Goal: Task Accomplishment & Management: Use online tool/utility

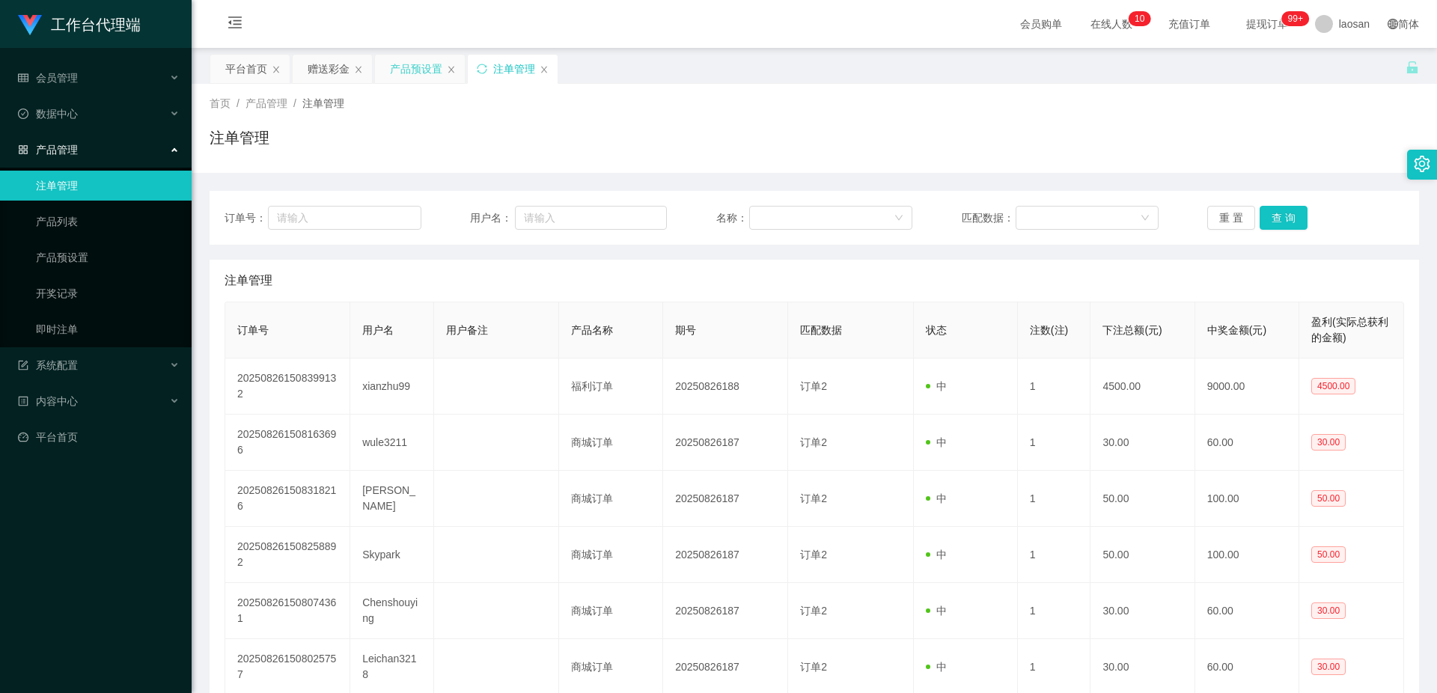
click at [410, 67] on div "产品预设置" at bounding box center [416, 69] width 52 height 28
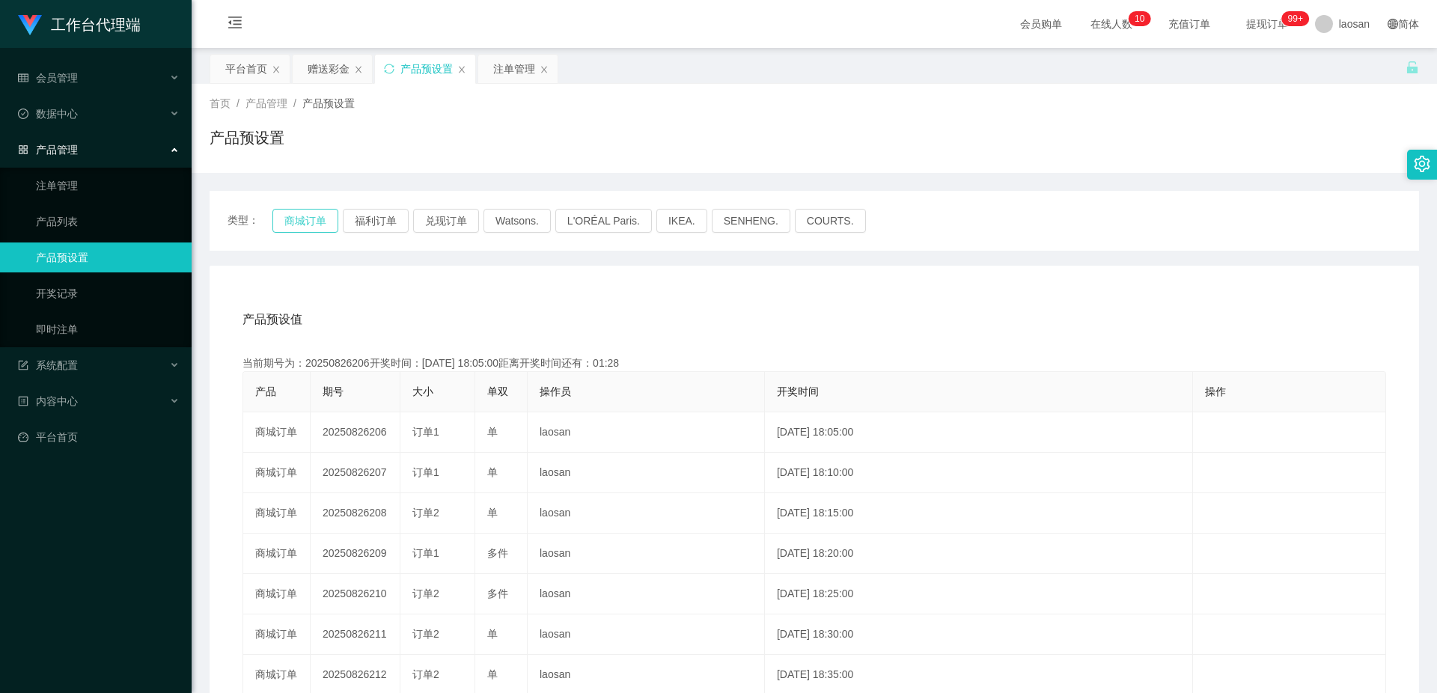
click at [327, 205] on button "商城订单" at bounding box center [305, 221] width 66 height 24
click at [511, 205] on div "产品预设值 添加期号 当前期号为：20250826206开奖时间：[DATE] 18:05:00距离开奖时间还有：01:27 产品 期号 大小 单双 操作员 …" at bounding box center [814, 574] width 1209 height 617
click at [510, 67] on div "注单管理" at bounding box center [514, 69] width 42 height 28
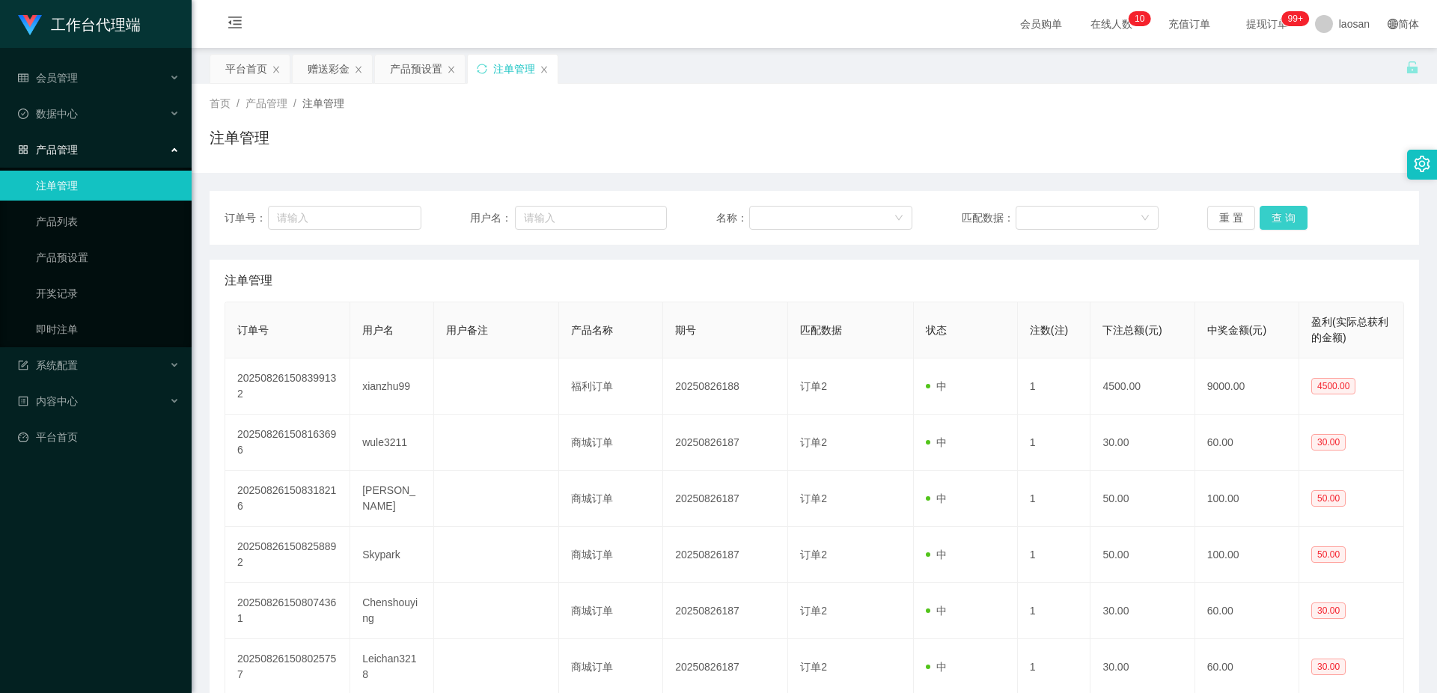
click at [511, 205] on button "查 询" at bounding box center [1283, 218] width 48 height 24
click at [511, 205] on div "重 置 查 询" at bounding box center [1305, 218] width 197 height 24
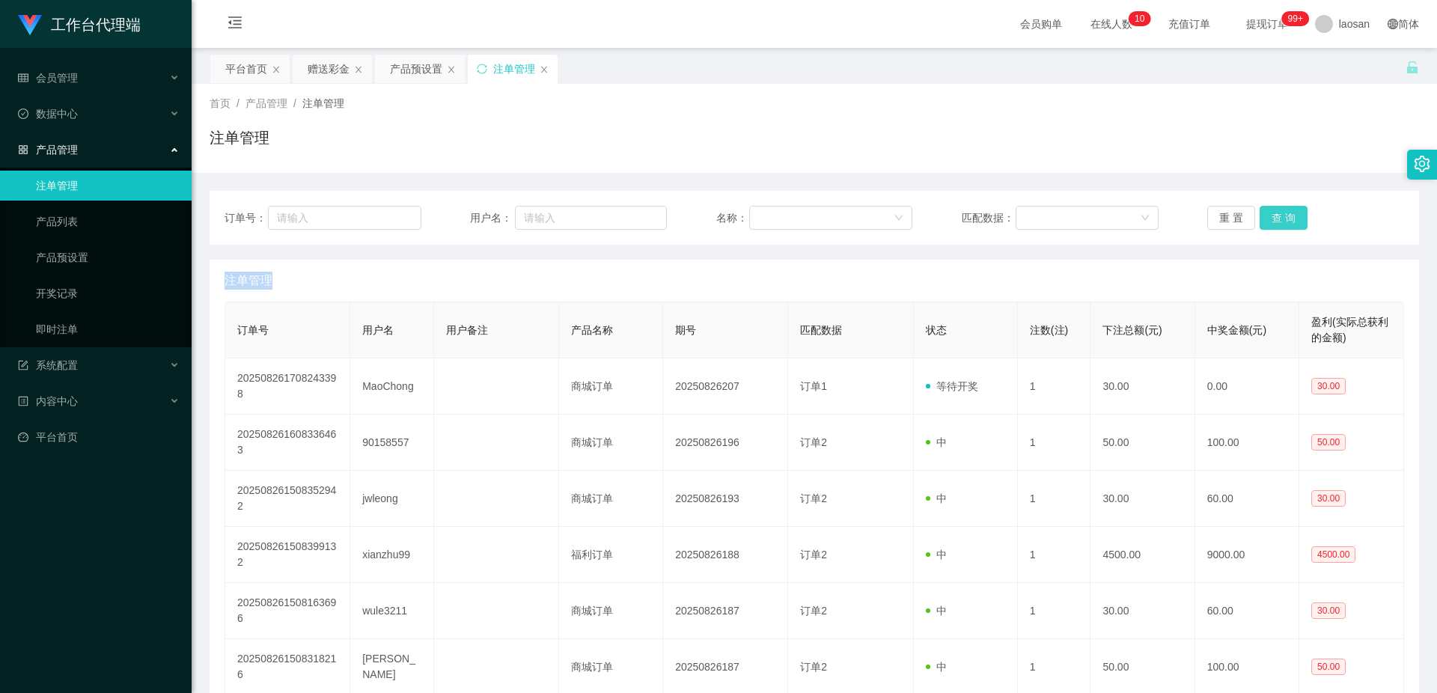
click at [511, 205] on button "查 询" at bounding box center [1283, 218] width 48 height 24
click at [511, 205] on button "查 询" at bounding box center [1291, 218] width 64 height 24
click at [511, 205] on div "重 置 查 询" at bounding box center [1305, 218] width 197 height 24
click at [511, 205] on button "查 询" at bounding box center [1283, 218] width 48 height 24
click at [412, 68] on div "产品预设置" at bounding box center [416, 69] width 52 height 28
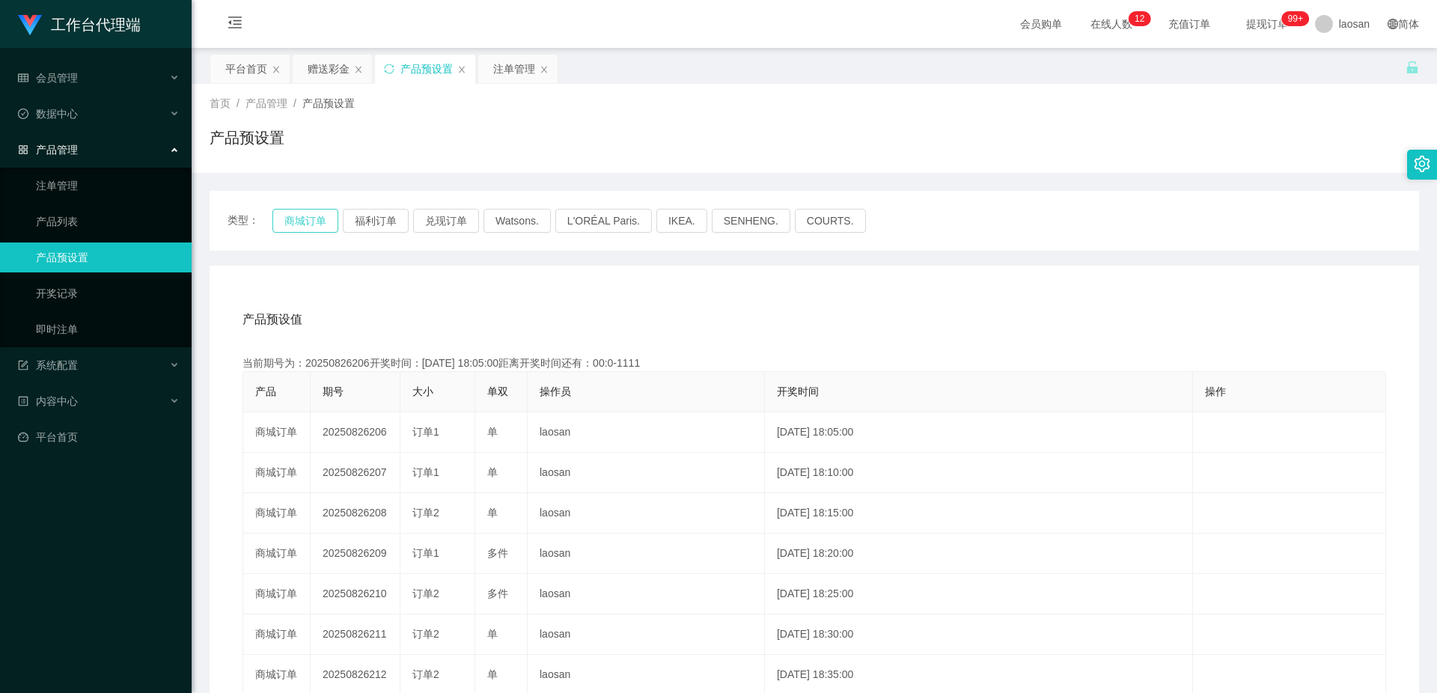
click at [300, 205] on button "商城订单" at bounding box center [305, 221] width 66 height 24
click at [501, 73] on div "注单管理" at bounding box center [514, 69] width 42 height 28
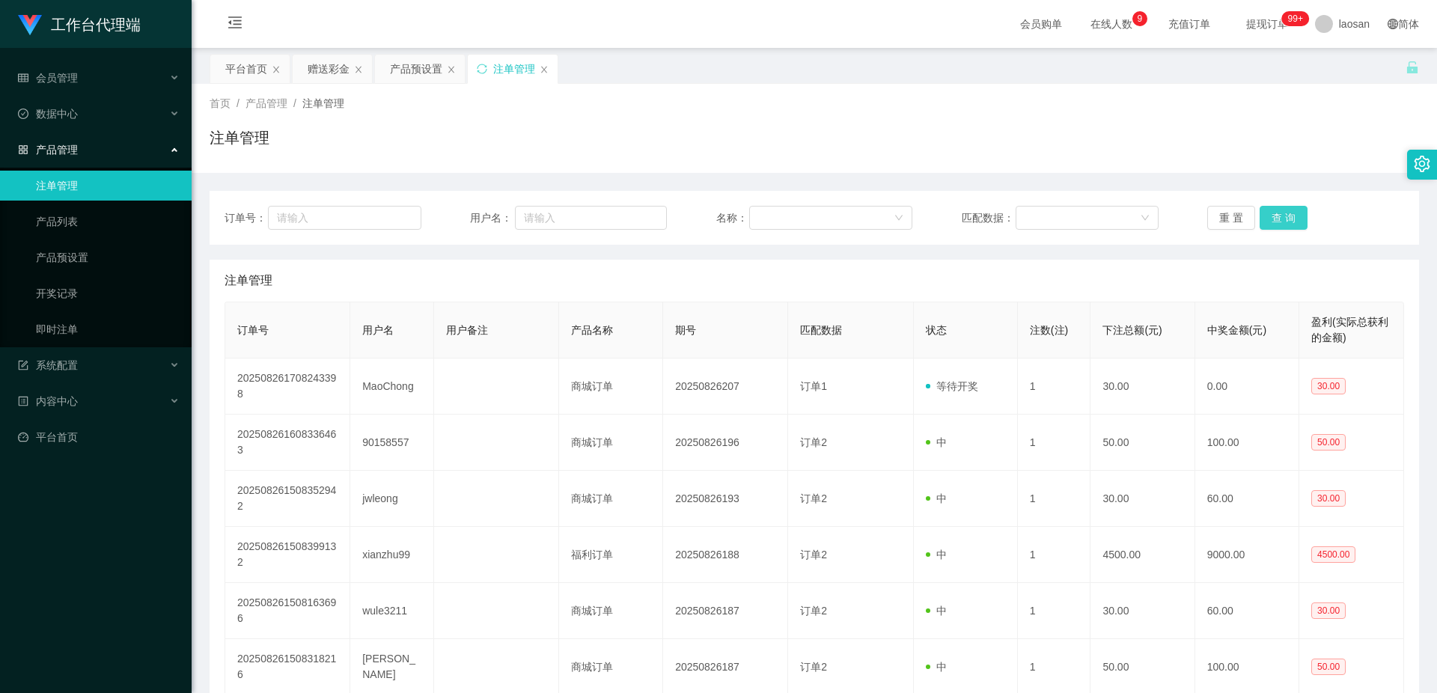
click at [511, 205] on button "查 询" at bounding box center [1283, 218] width 48 height 24
click at [511, 205] on button "查 询" at bounding box center [1291, 218] width 64 height 24
click at [511, 205] on div "重 置 查 询" at bounding box center [1305, 218] width 197 height 24
click at [511, 205] on button "查 询" at bounding box center [1283, 218] width 48 height 24
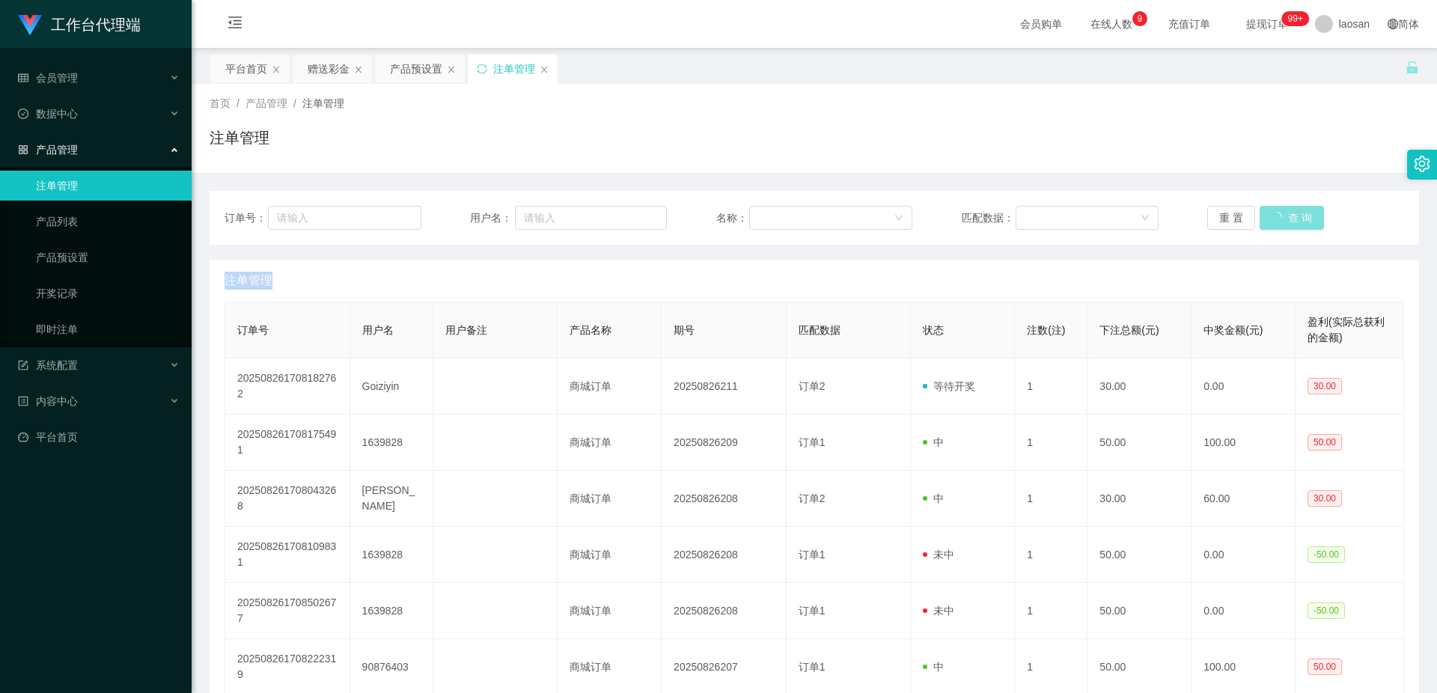
click at [511, 205] on button "查 询" at bounding box center [1291, 218] width 64 height 24
click at [511, 205] on button "查 询" at bounding box center [1283, 218] width 48 height 24
click at [511, 205] on div "重 置 查 询" at bounding box center [1305, 218] width 197 height 24
click at [511, 205] on button "查 询" at bounding box center [1283, 218] width 48 height 24
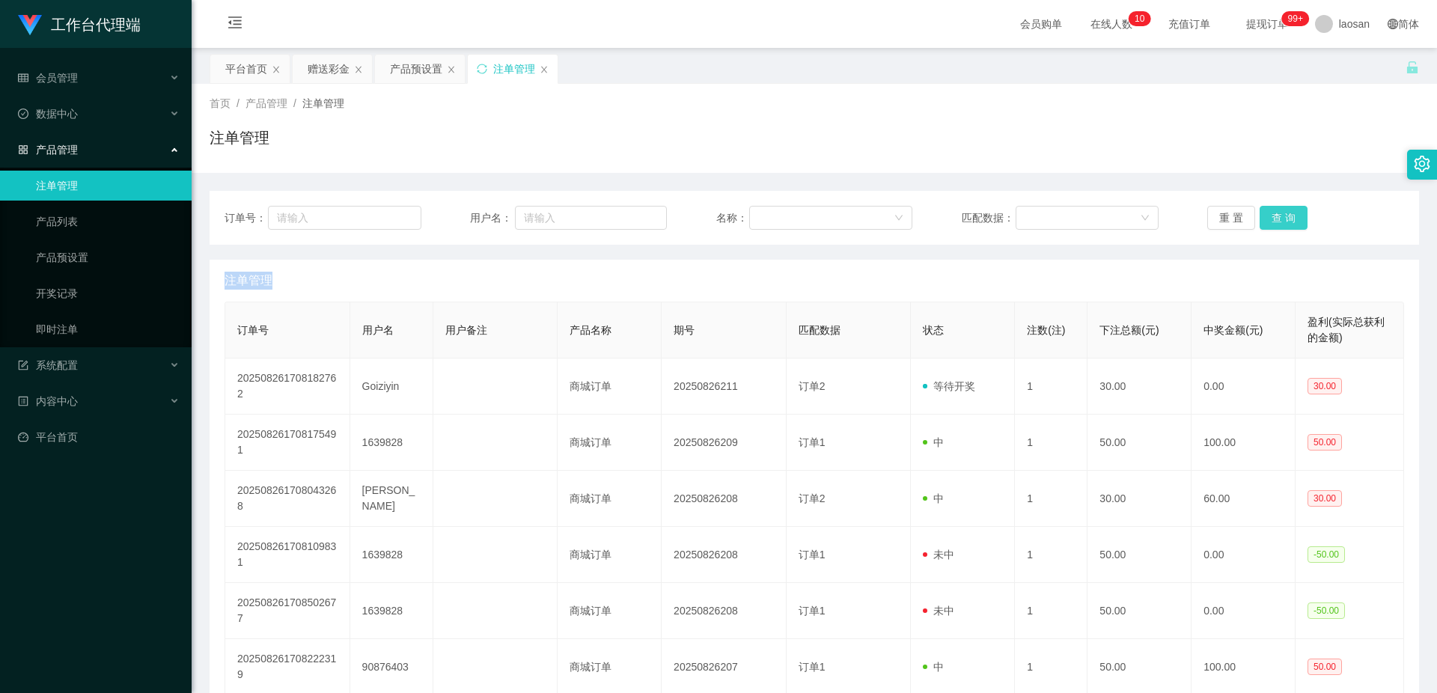
click at [511, 205] on button "查 询" at bounding box center [1283, 218] width 48 height 24
click at [511, 205] on div "重 置 查 询" at bounding box center [1305, 218] width 197 height 24
click at [511, 205] on button "查 询" at bounding box center [1283, 218] width 48 height 24
click at [511, 205] on div "重 置 查 询" at bounding box center [1305, 218] width 197 height 24
click at [511, 205] on button "查 询" at bounding box center [1283, 218] width 48 height 24
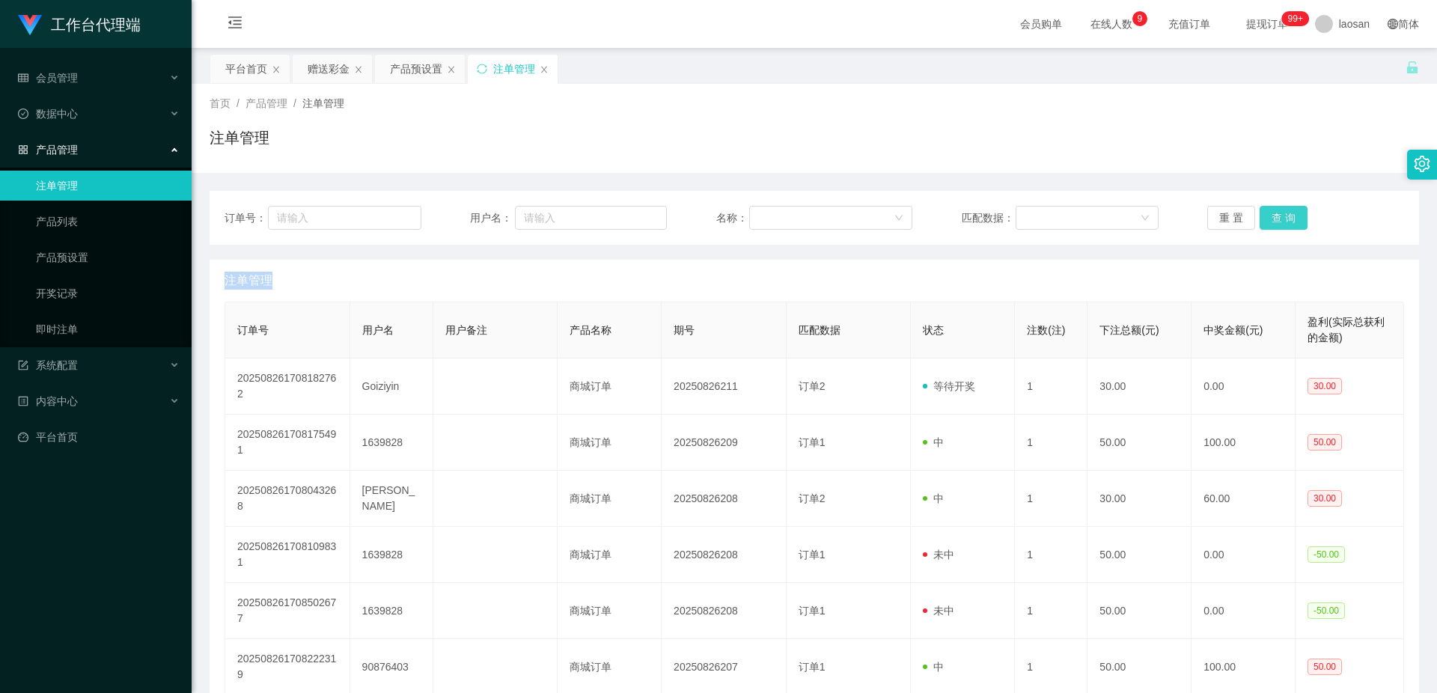
click at [511, 205] on div "重 置 查 询" at bounding box center [1305, 218] width 197 height 24
click at [511, 205] on button "查 询" at bounding box center [1283, 218] width 48 height 24
